Goal: Obtain resource: Download file/media

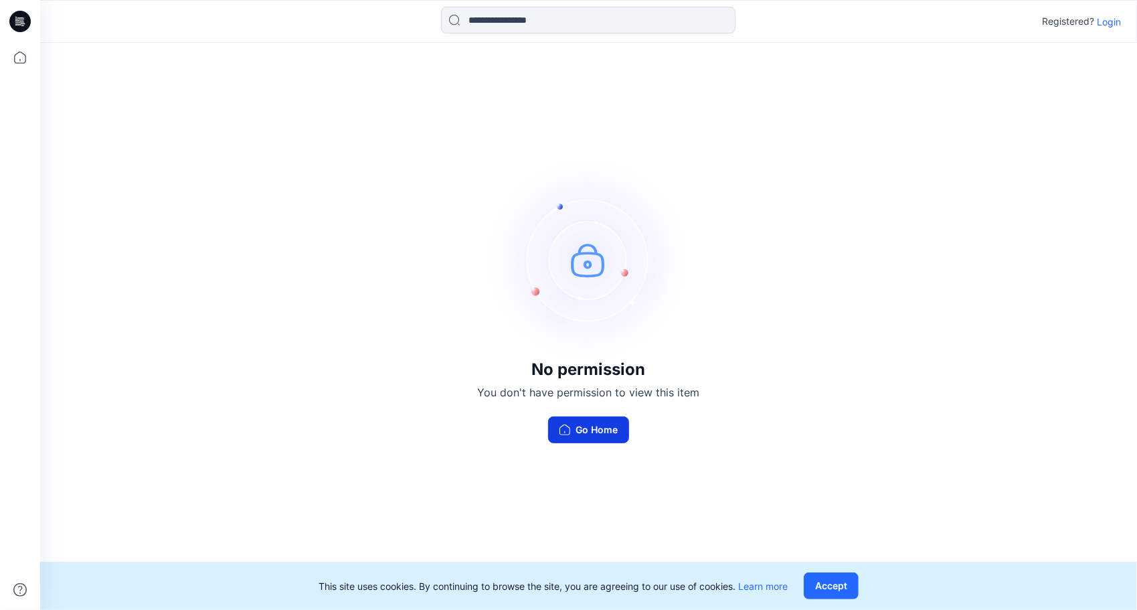
click at [589, 434] on button "Go Home" at bounding box center [588, 429] width 81 height 27
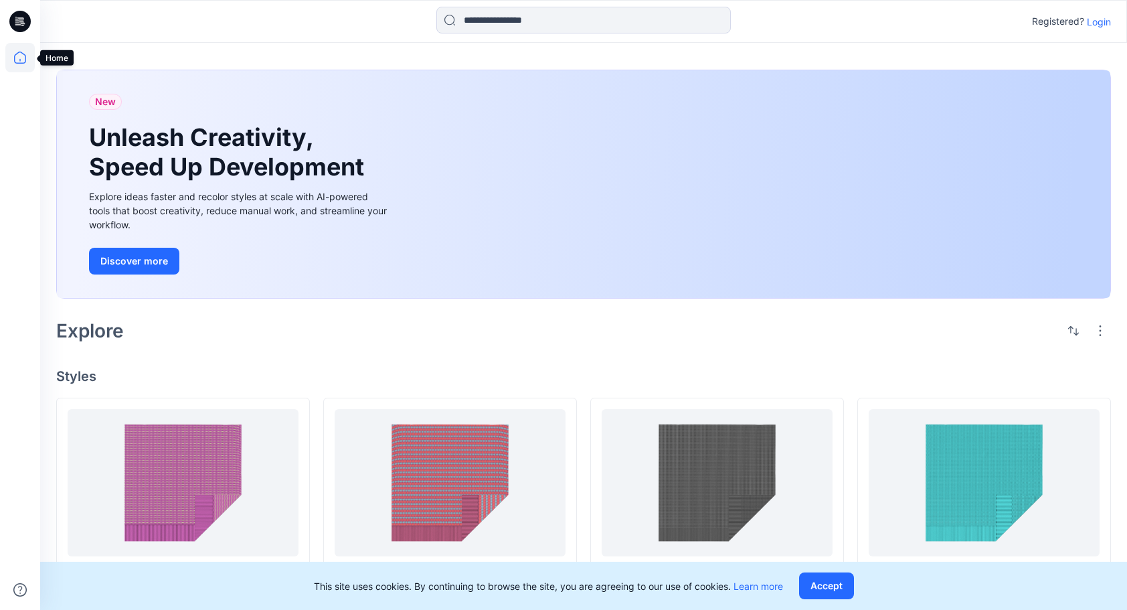
click at [20, 55] on icon at bounding box center [19, 57] width 29 height 29
click at [1093, 20] on p "Login" at bounding box center [1099, 22] width 24 height 14
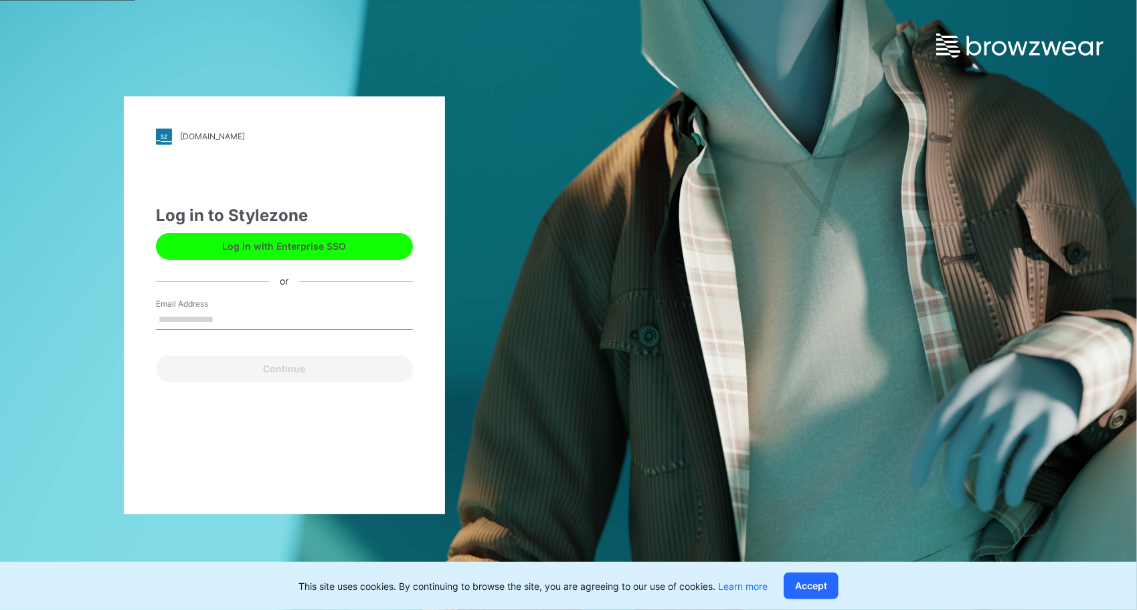
click at [186, 319] on input "Email Address" at bounding box center [284, 320] width 257 height 20
type input "**********"
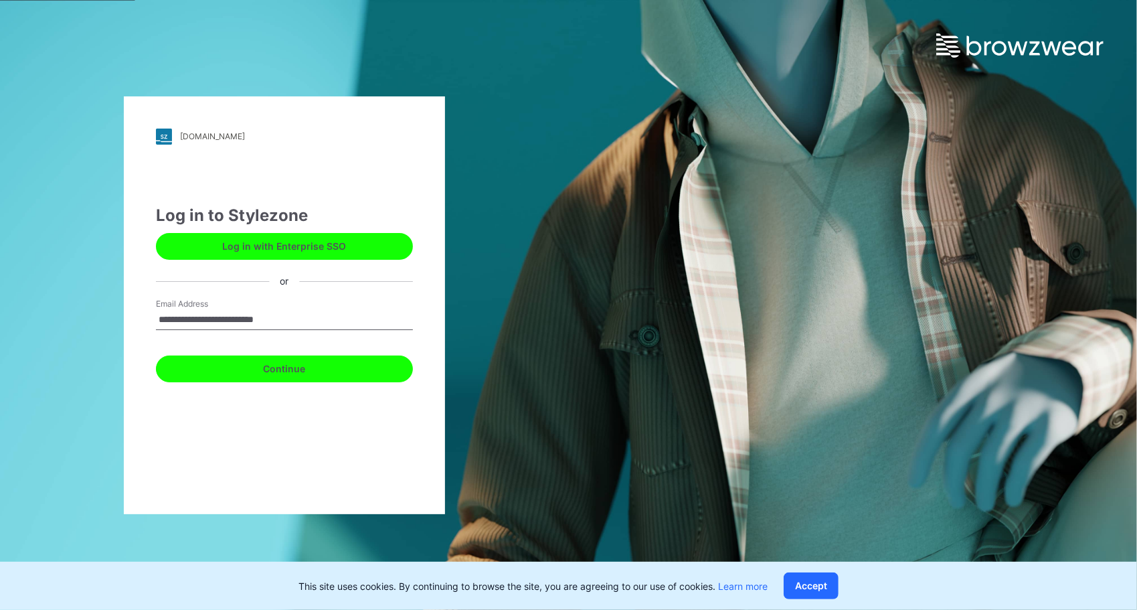
click at [289, 366] on button "Continue" at bounding box center [284, 369] width 257 height 27
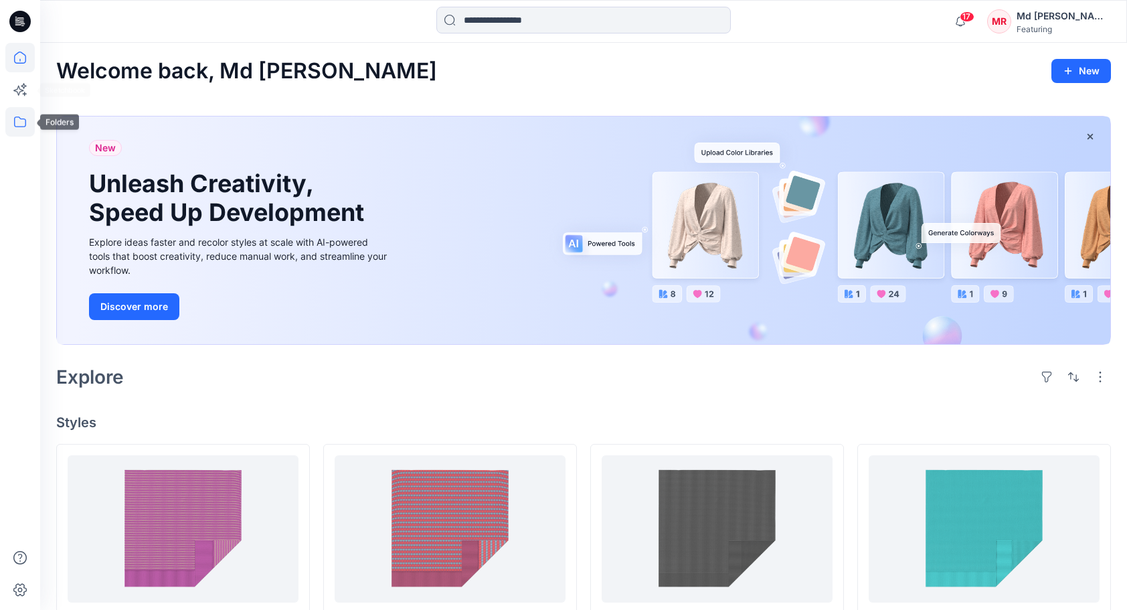
click at [15, 112] on icon at bounding box center [19, 121] width 29 height 29
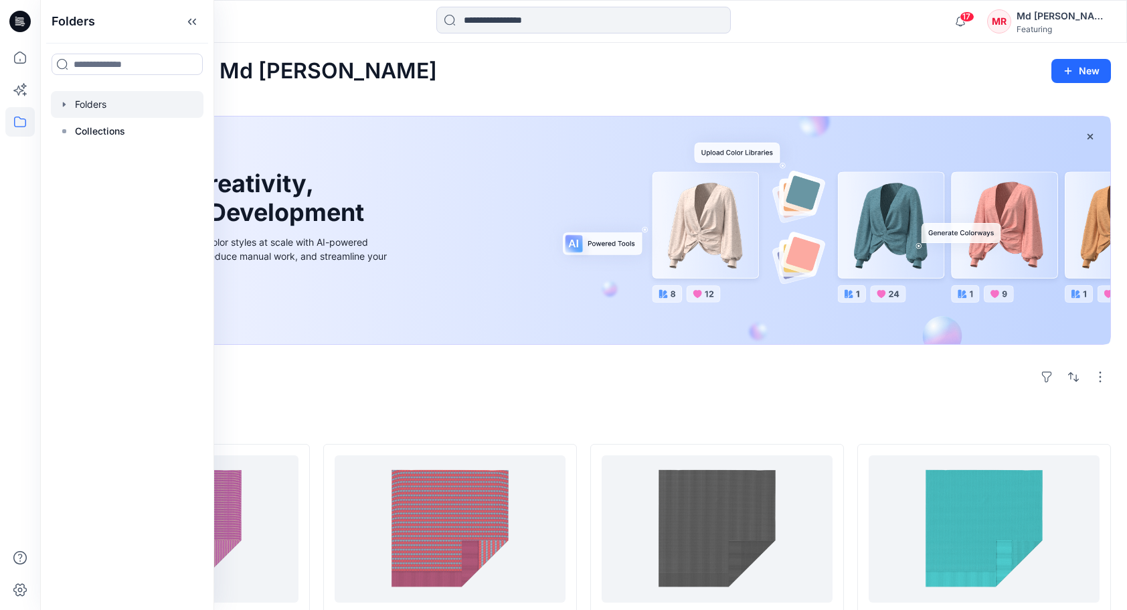
click at [98, 108] on div at bounding box center [127, 104] width 153 height 27
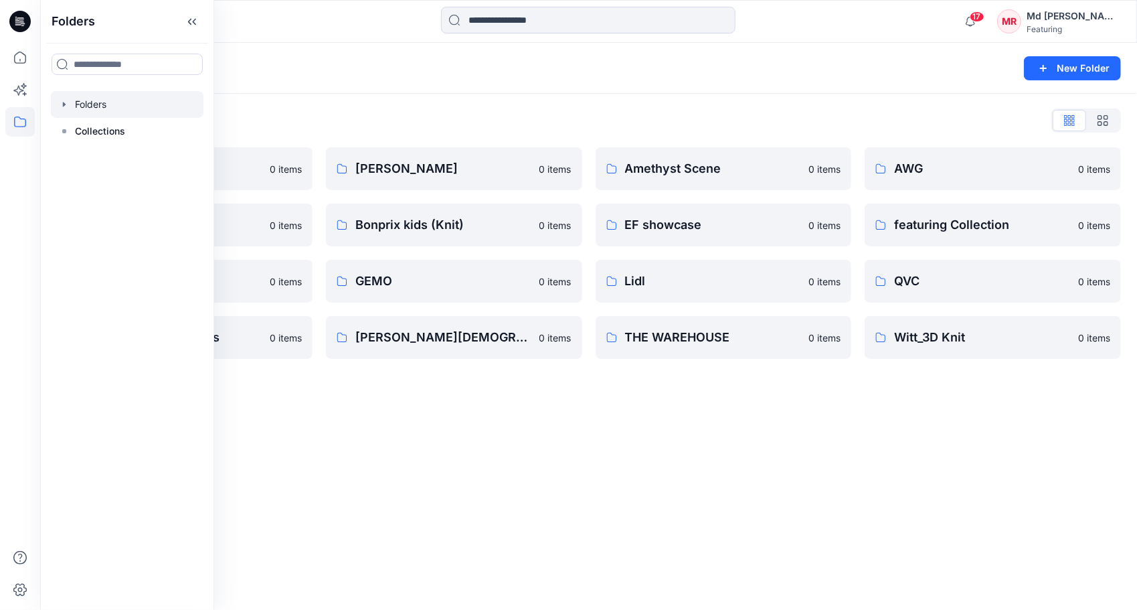
click at [458, 435] on div "Folders New Folder Folders List 3D Knit asset 0 items Basic patterns 0 items Fe…" at bounding box center [588, 326] width 1097 height 567
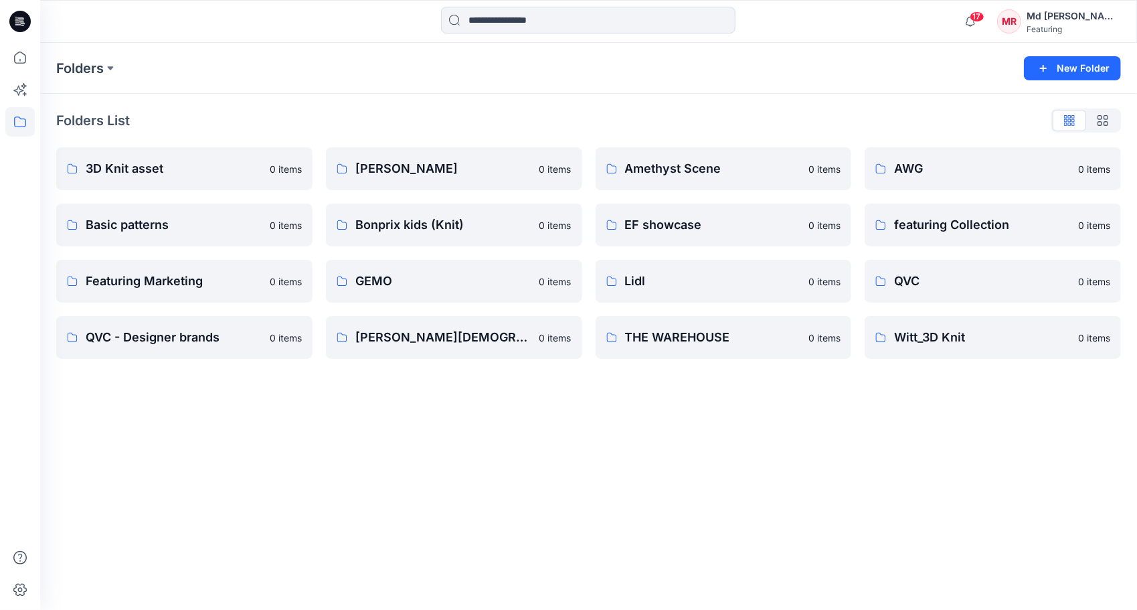
click at [441, 414] on div "Folders New Folder Folders List 3D Knit asset 0 items Basic patterns 0 items Fe…" at bounding box center [588, 326] width 1097 height 567
click at [146, 173] on p "3D Knit asset" at bounding box center [183, 168] width 195 height 19
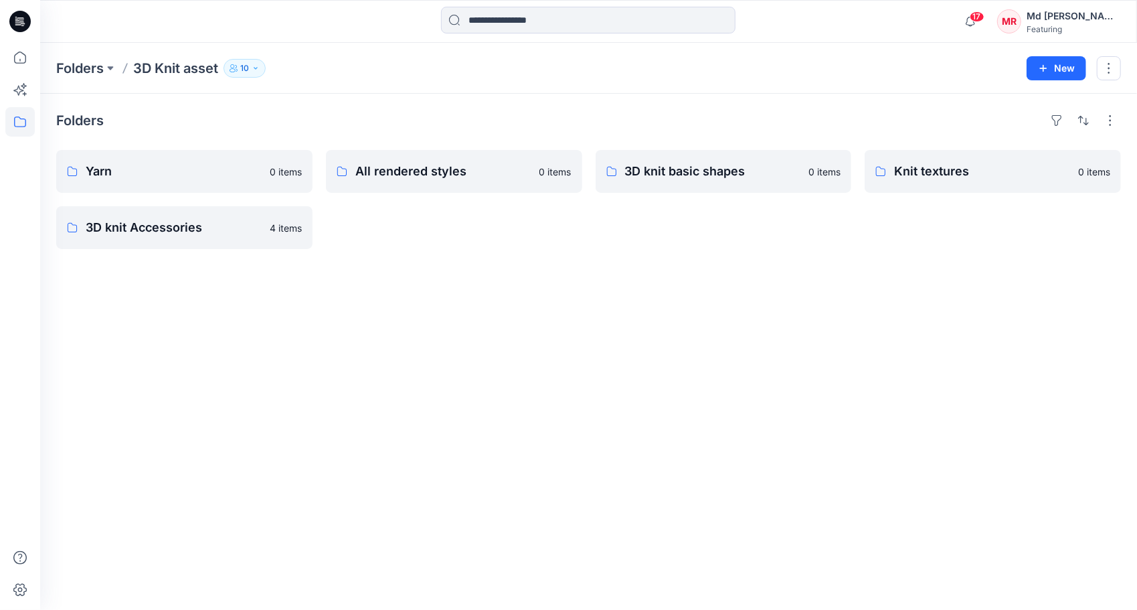
click at [359, 332] on div "Folders Yarn 0 items 3D knit Accessories 4 items All rendered styles 0 items 3D…" at bounding box center [588, 352] width 1097 height 516
click at [641, 181] on link "3D knit basic shapes" at bounding box center [724, 171] width 256 height 43
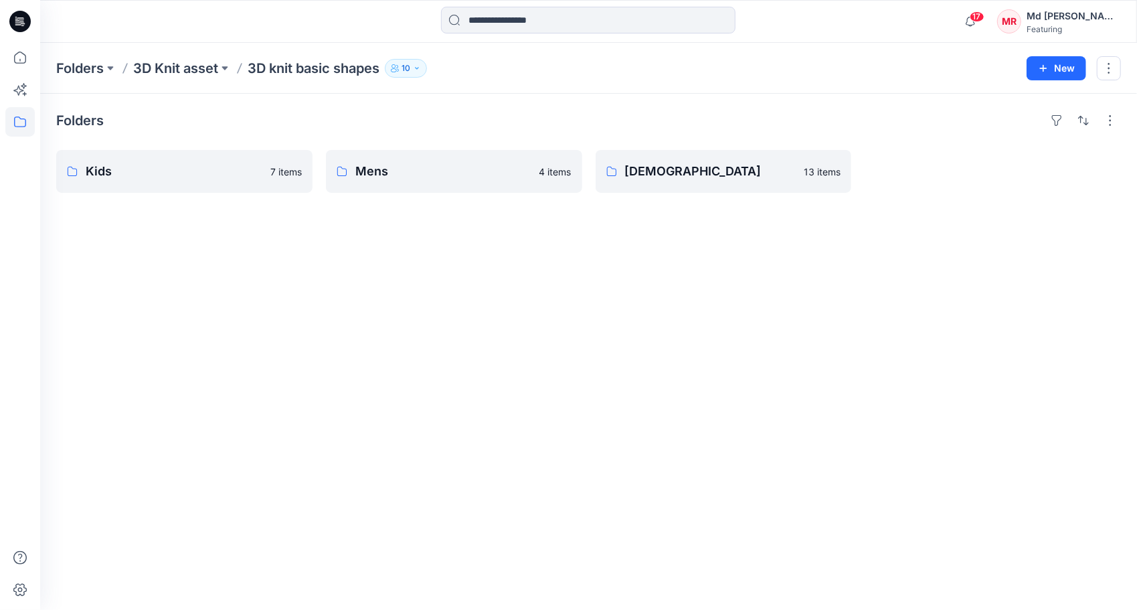
click at [433, 295] on div "Folders Kids 7 items Mens 4 items [DEMOGRAPHIC_DATA] 13 items" at bounding box center [588, 352] width 1097 height 516
click at [153, 171] on p "Kids" at bounding box center [183, 171] width 195 height 19
click at [419, 172] on p "Mens" at bounding box center [453, 171] width 195 height 19
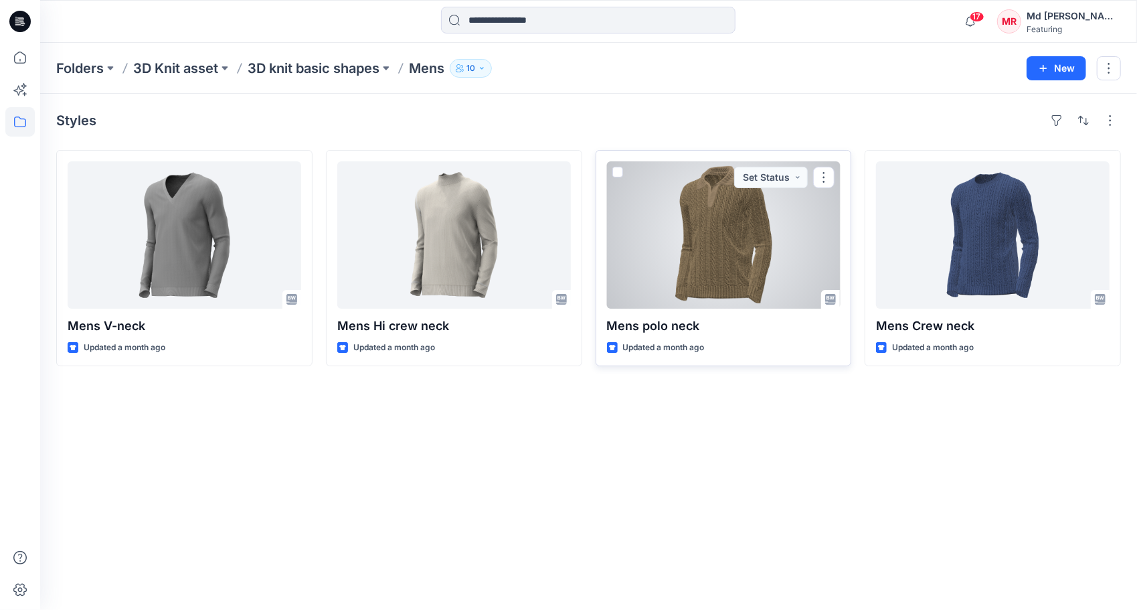
click at [718, 232] on div at bounding box center [724, 234] width 234 height 147
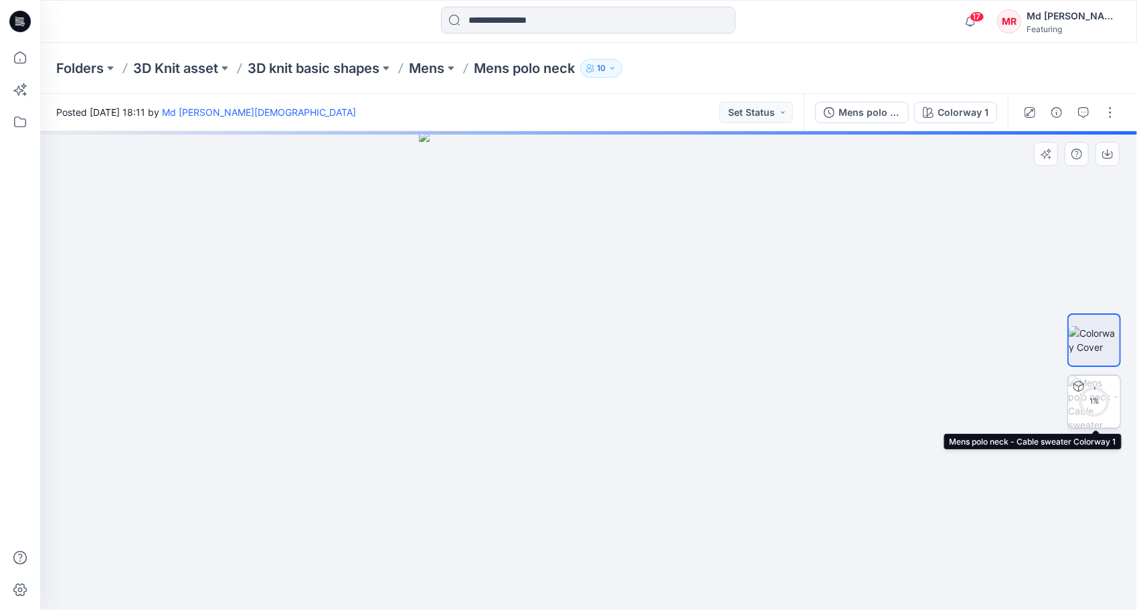
click at [1094, 382] on img at bounding box center [1095, 402] width 52 height 52
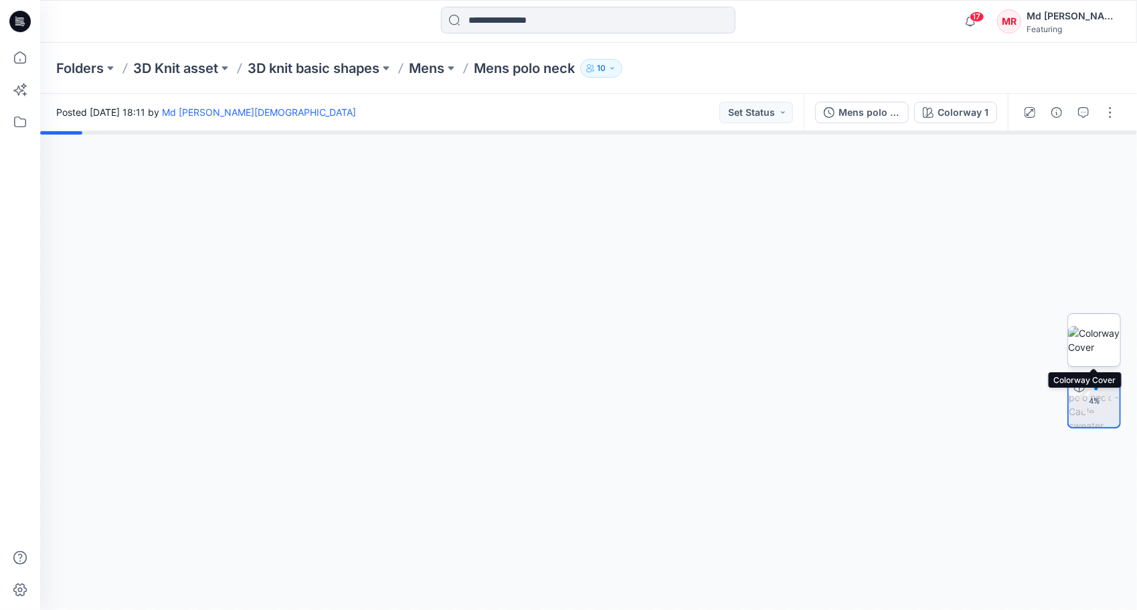
click at [1101, 344] on img at bounding box center [1095, 340] width 52 height 28
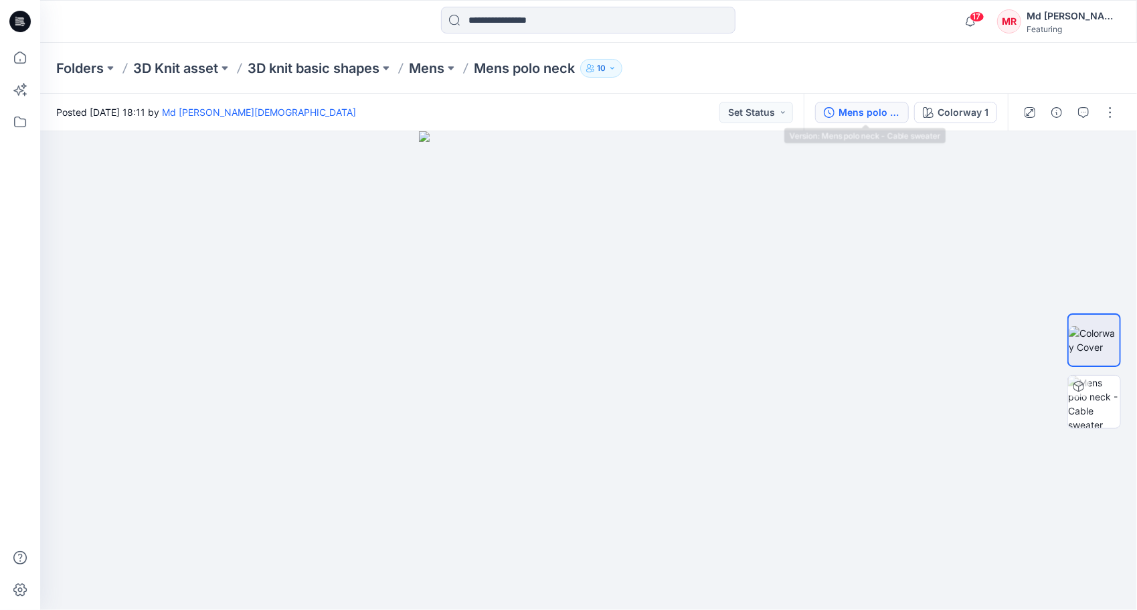
click at [862, 107] on div "Mens polo neck - Cable sweater" at bounding box center [870, 112] width 62 height 15
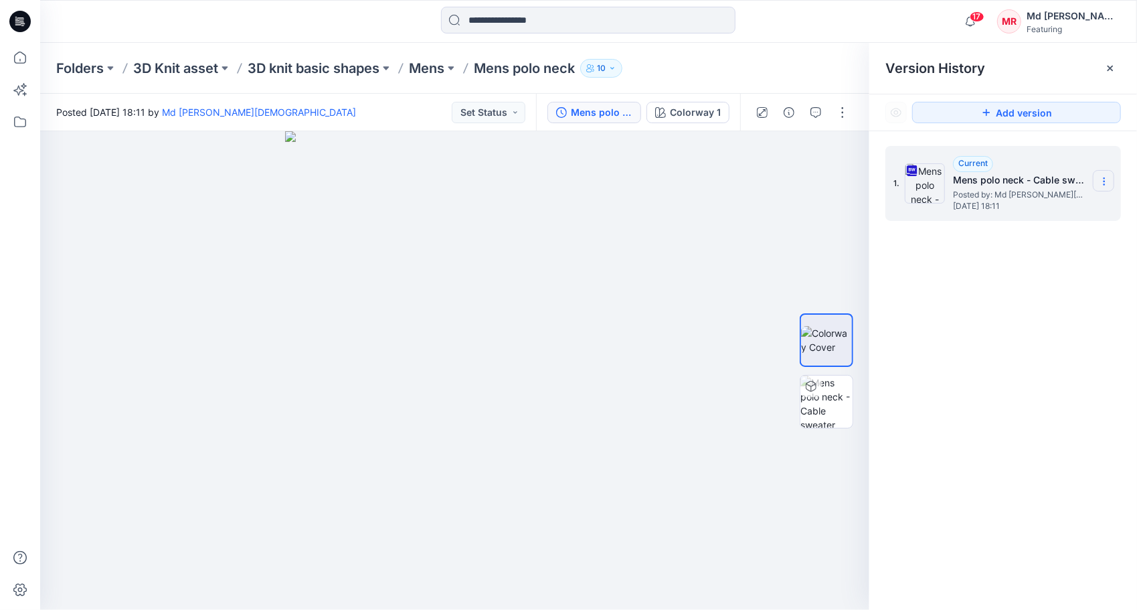
click at [1101, 178] on icon at bounding box center [1104, 181] width 11 height 11
click at [1018, 206] on span "Download Source BW File" at bounding box center [1037, 208] width 112 height 16
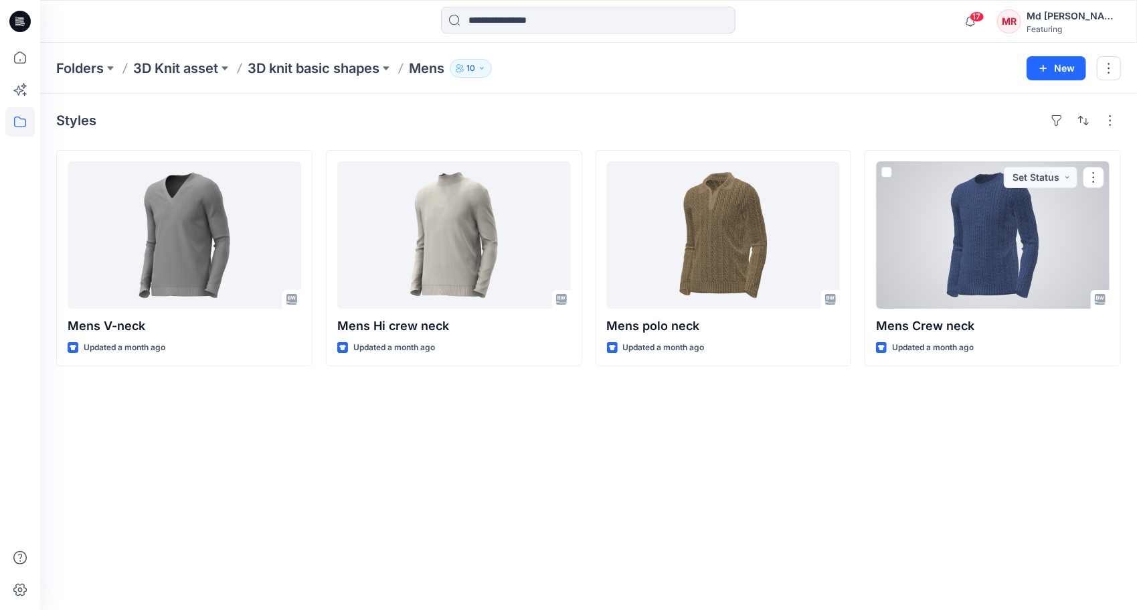
click at [971, 241] on div at bounding box center [993, 234] width 234 height 147
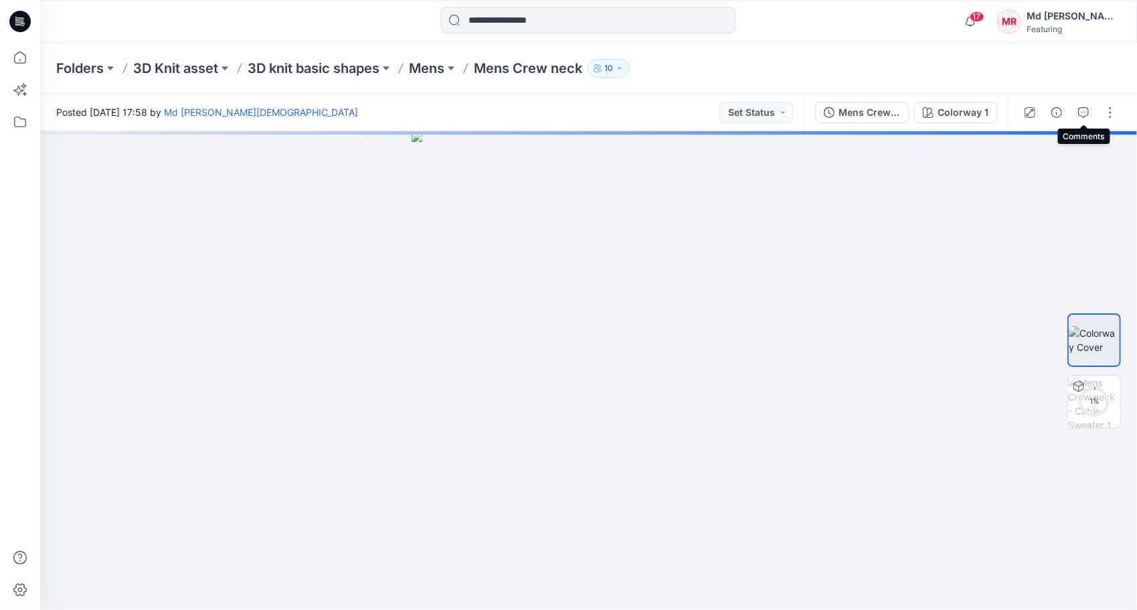
click at [1086, 112] on icon "button" at bounding box center [1084, 112] width 11 height 11
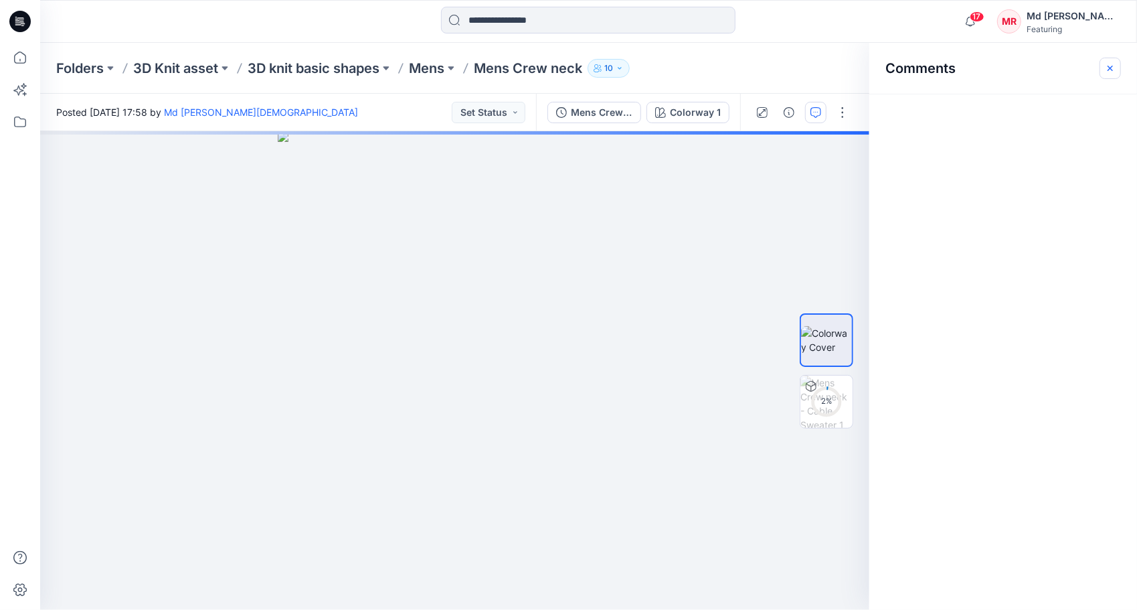
click at [1114, 69] on icon "button" at bounding box center [1110, 68] width 11 height 11
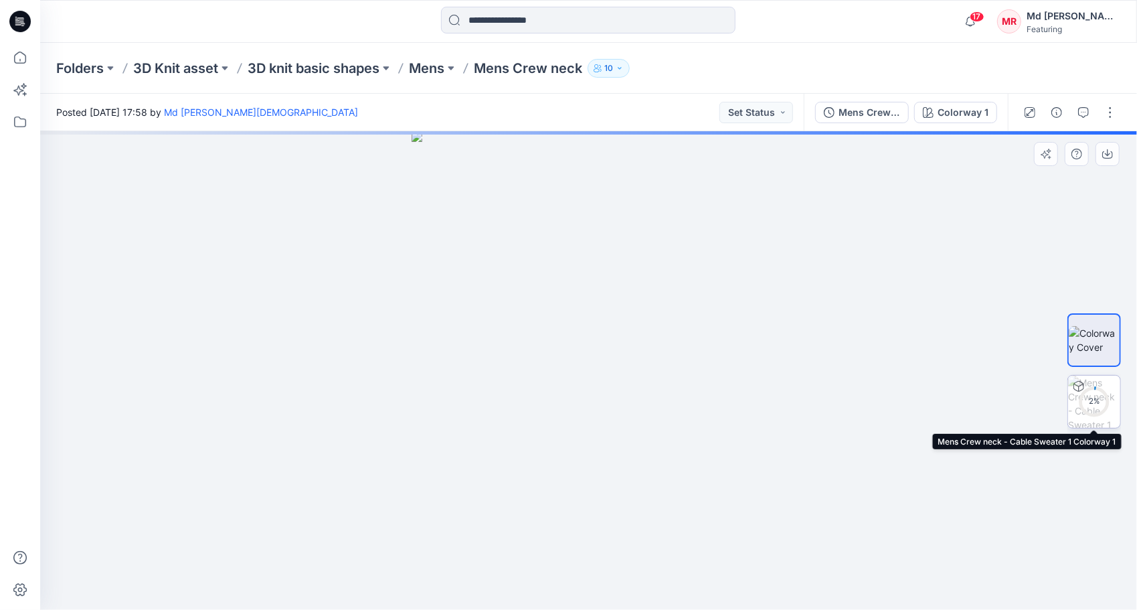
click at [1091, 404] on div "2 %" at bounding box center [1095, 401] width 32 height 11
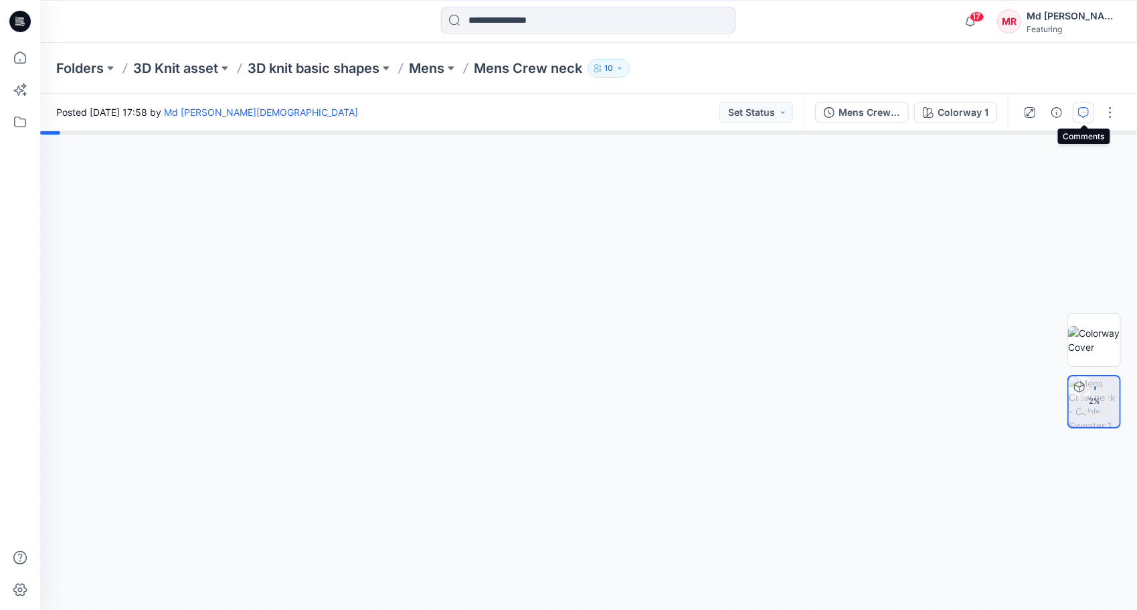
click at [1085, 108] on icon "button" at bounding box center [1084, 112] width 11 height 11
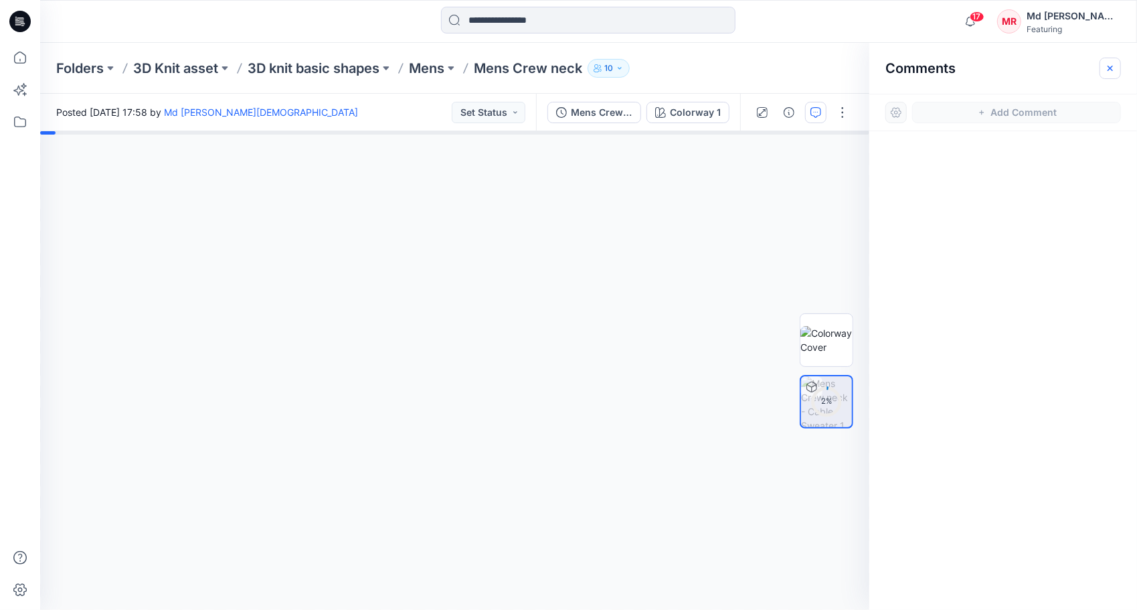
click at [1109, 68] on icon "button" at bounding box center [1110, 68] width 11 height 11
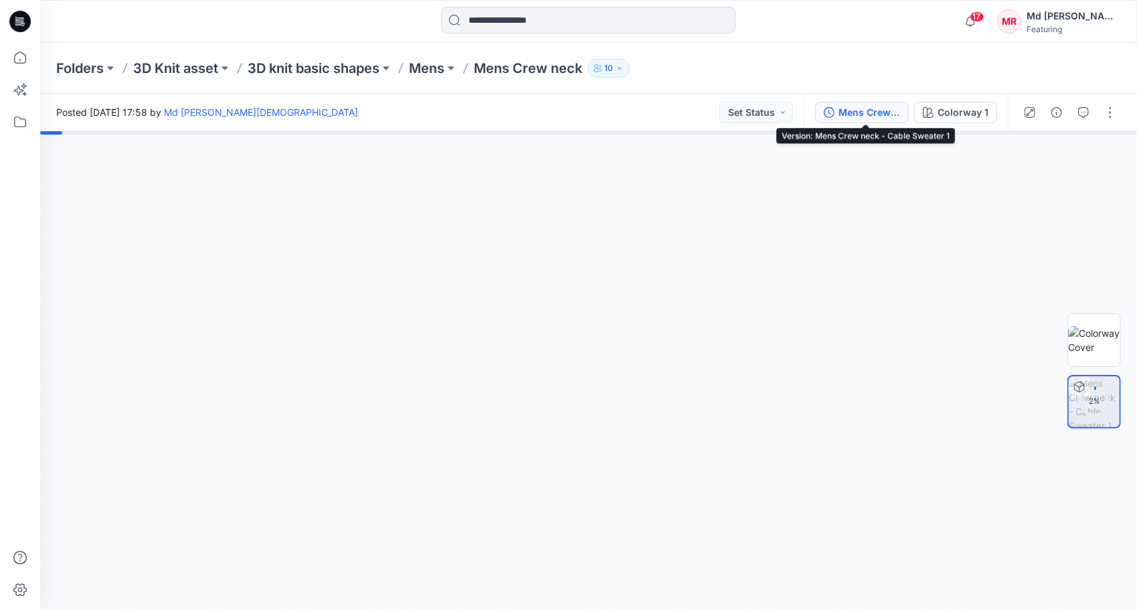
click at [858, 102] on button "Mens Crew neck - Cable Sweater 1" at bounding box center [862, 112] width 94 height 21
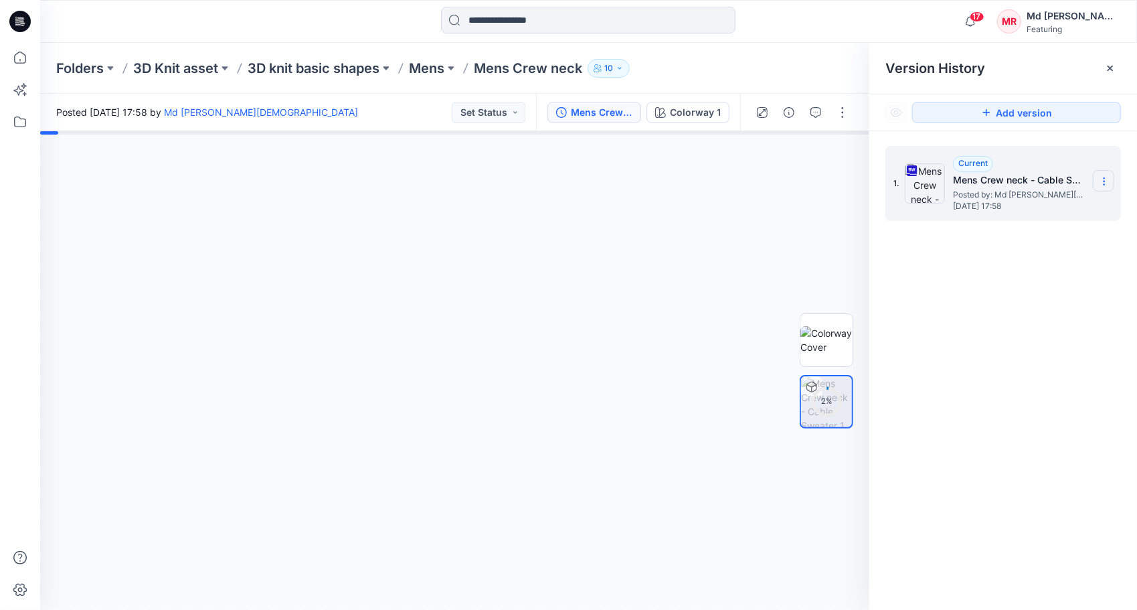
click at [1101, 176] on icon at bounding box center [1104, 181] width 11 height 11
click at [1010, 208] on span "Download Source BW File" at bounding box center [1037, 208] width 112 height 16
click at [830, 328] on img at bounding box center [827, 340] width 52 height 28
